Goal: Task Accomplishment & Management: Use online tool/utility

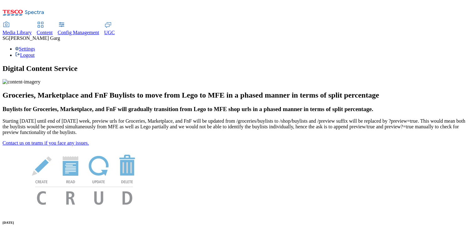
click at [53, 30] on span "Content" at bounding box center [45, 32] width 16 height 5
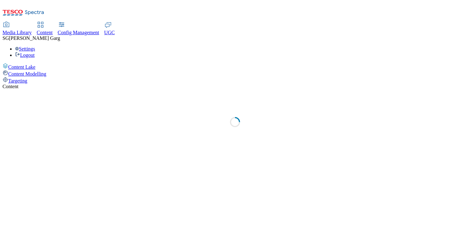
select select "group-comms"
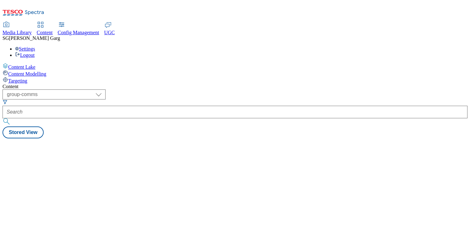
click at [50, 77] on div "Targeting" at bounding box center [235, 80] width 465 height 7
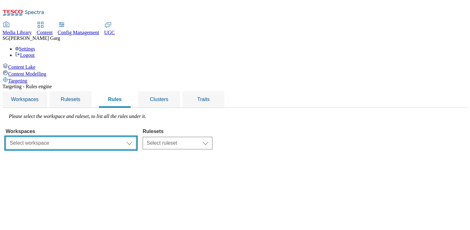
click at [136, 137] on select "Select workspace Test Targeting_9th oct_Sanity test [DATE] Test_Sanity_28th_Jul…" at bounding box center [71, 143] width 131 height 13
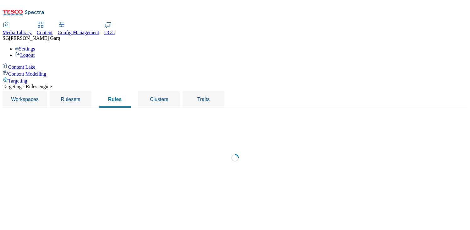
select select "f510054f-adaa-4692-b570-80fa3897127a"
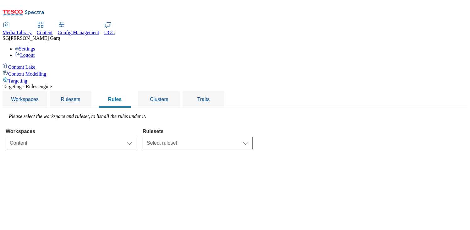
click at [253, 137] on select "Select ruleset CZ TEST HU ROI SK UK customer-engagement dotcom-cz dotcom-hu dot…" at bounding box center [198, 143] width 110 height 13
click at [222, 137] on select "Select ruleset CZ TEST HU ROI SK UK customer-engagement dotcom-cz dotcom-hu dot…" at bounding box center [198, 143] width 110 height 13
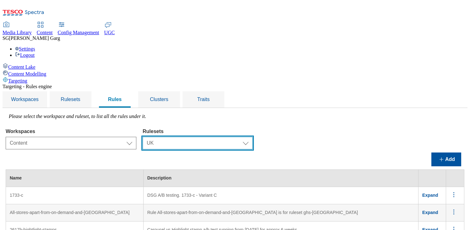
click at [241, 137] on select "Select ruleset CZ TEST HU ROI SK UK customer-engagement dotcom-cz dotcom-hu dot…" at bounding box center [198, 143] width 110 height 13
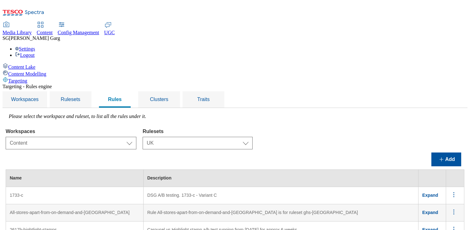
click at [222, 137] on select "Select ruleset CZ TEST HU ROI SK UK customer-engagement dotcom-cz dotcom-hu dot…" at bounding box center [198, 143] width 110 height 13
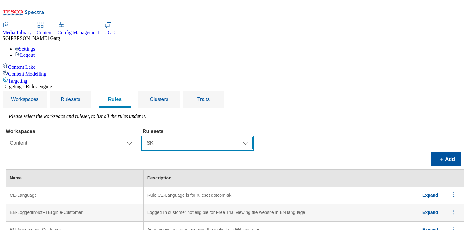
click at [247, 137] on select "Select ruleset CZ TEST HU ROI SK UK customer-engagement dotcom-cz dotcom-hu dot…" at bounding box center [198, 143] width 110 height 13
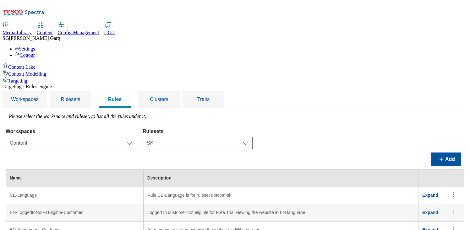
click at [222, 137] on select "Select ruleset CZ TEST HU ROI SK UK customer-engagement dotcom-cz dotcom-hu dot…" at bounding box center [198, 143] width 110 height 13
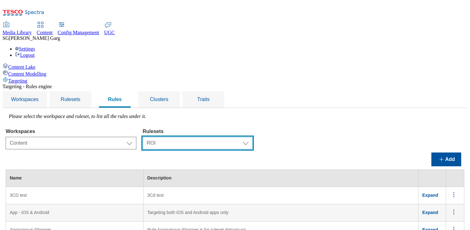
click at [246, 137] on select "Select ruleset CZ TEST HU ROI SK UK customer-engagement dotcom-cz dotcom-hu dot…" at bounding box center [198, 143] width 110 height 13
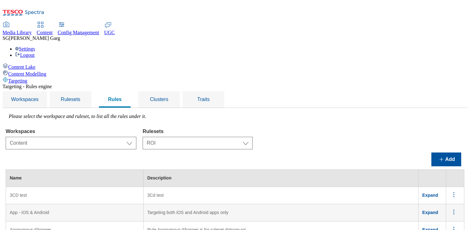
click at [222, 137] on select "Select ruleset CZ TEST HU ROI SK UK customer-engagement dotcom-cz dotcom-hu dot…" at bounding box center [198, 143] width 110 height 13
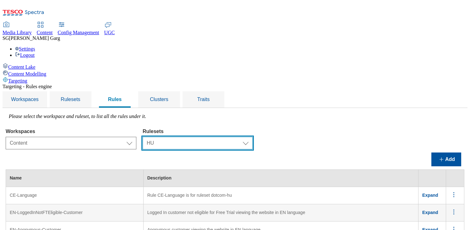
click at [238, 137] on select "Select ruleset CZ TEST HU ROI SK UK customer-engagement dotcom-cz dotcom-hu dot…" at bounding box center [198, 143] width 110 height 13
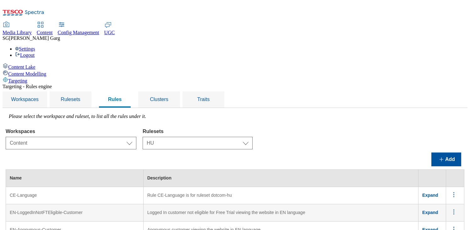
click at [222, 137] on select "Select ruleset CZ TEST HU ROI SK UK customer-engagement dotcom-cz dotcom-hu dot…" at bounding box center [198, 143] width 110 height 13
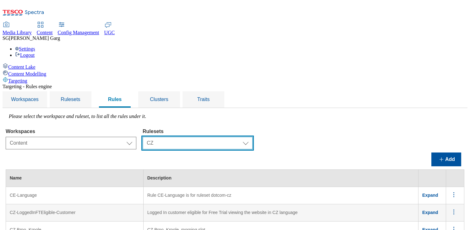
click at [249, 137] on select "Select ruleset CZ TEST HU ROI SK UK customer-engagement dotcom-cz dotcom-hu dot…" at bounding box center [198, 143] width 110 height 13
select select "d239afa9-e1f7-4b63-a9de-ff4c49dfae42"
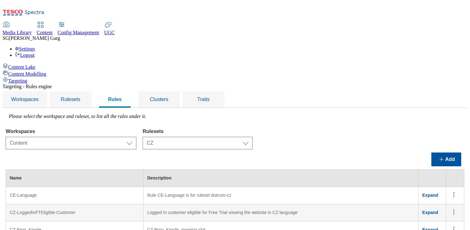
click at [222, 137] on select "Select ruleset CZ TEST HU ROI SK UK customer-engagement dotcom-cz dotcom-hu dot…" at bounding box center [198, 143] width 110 height 13
